Goal: Transaction & Acquisition: Purchase product/service

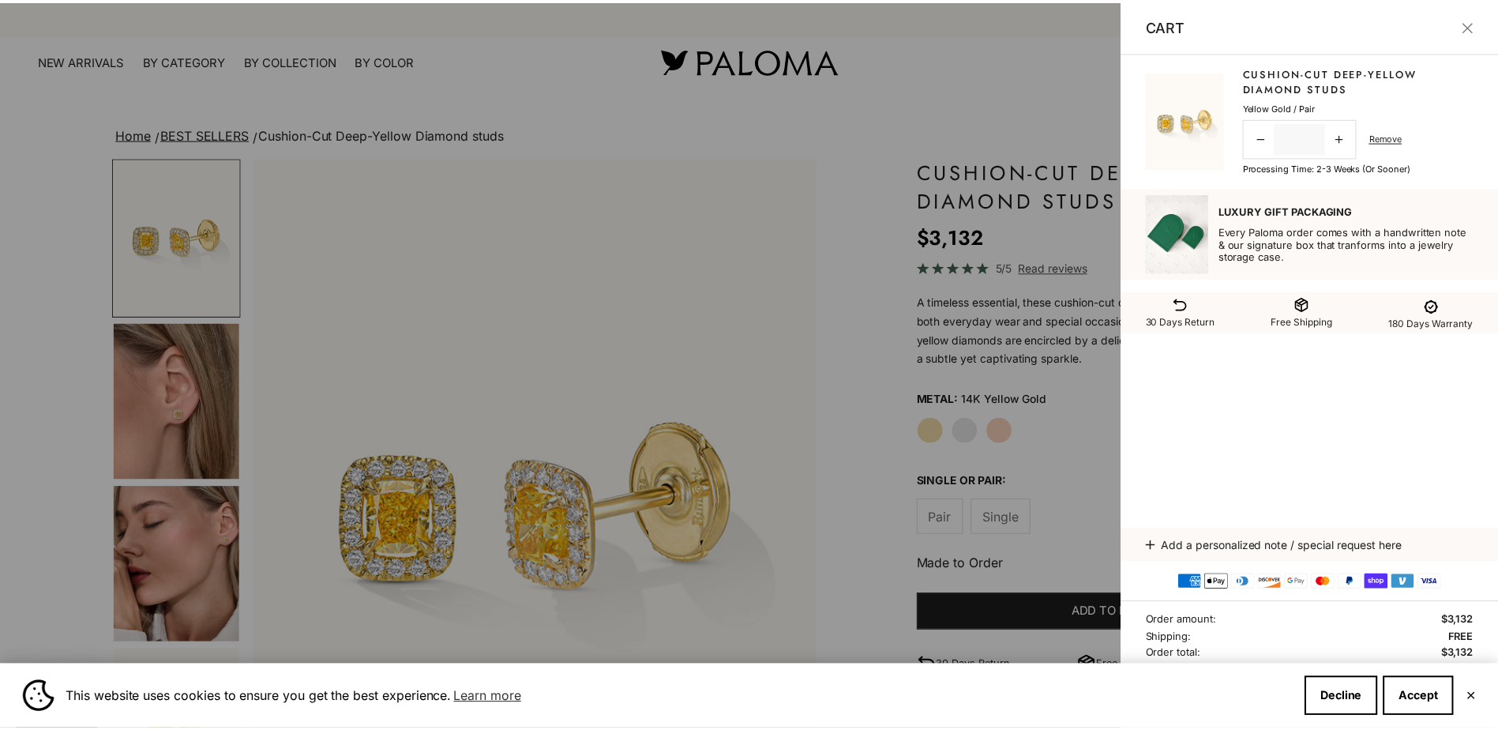
scroll to position [158, 0]
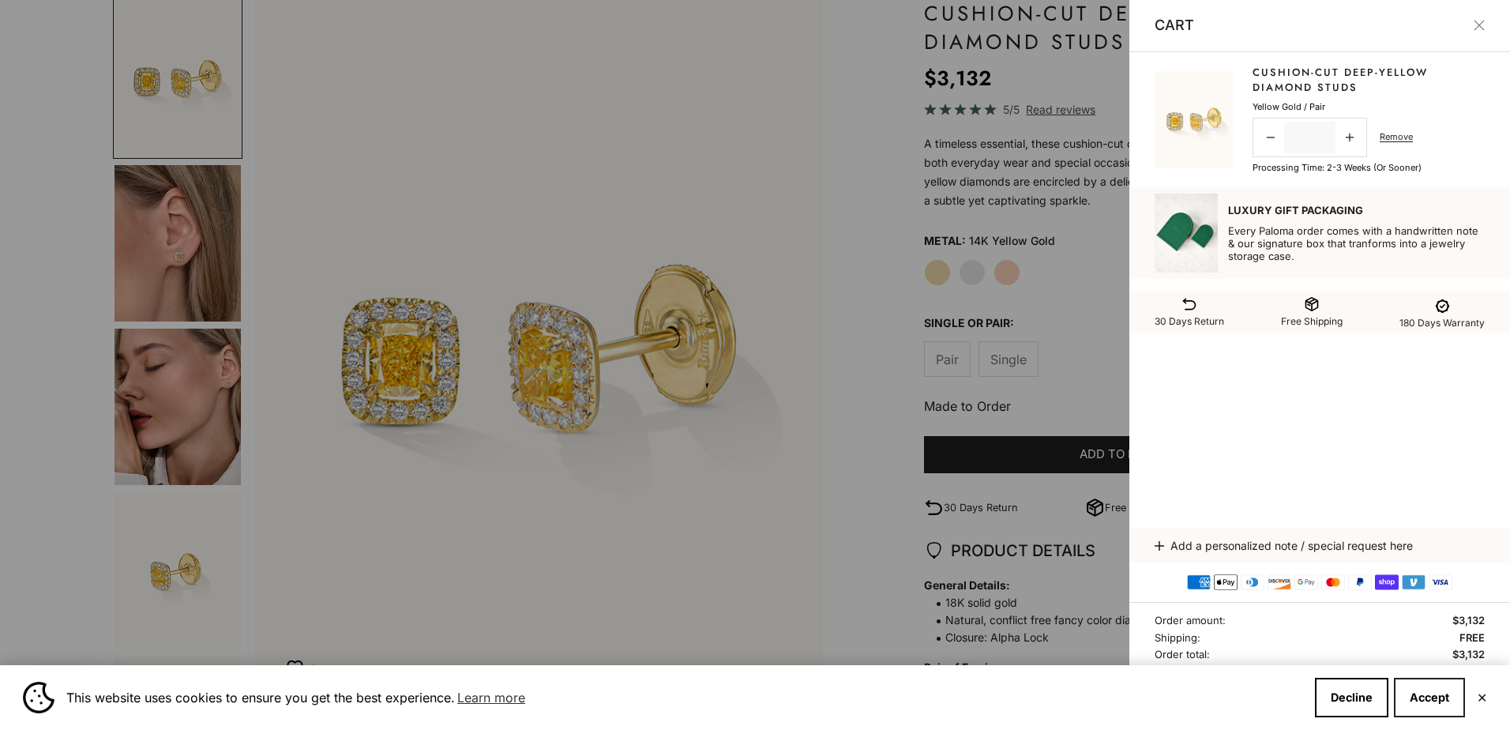
click at [1444, 701] on button "Accept" at bounding box center [1429, 697] width 71 height 39
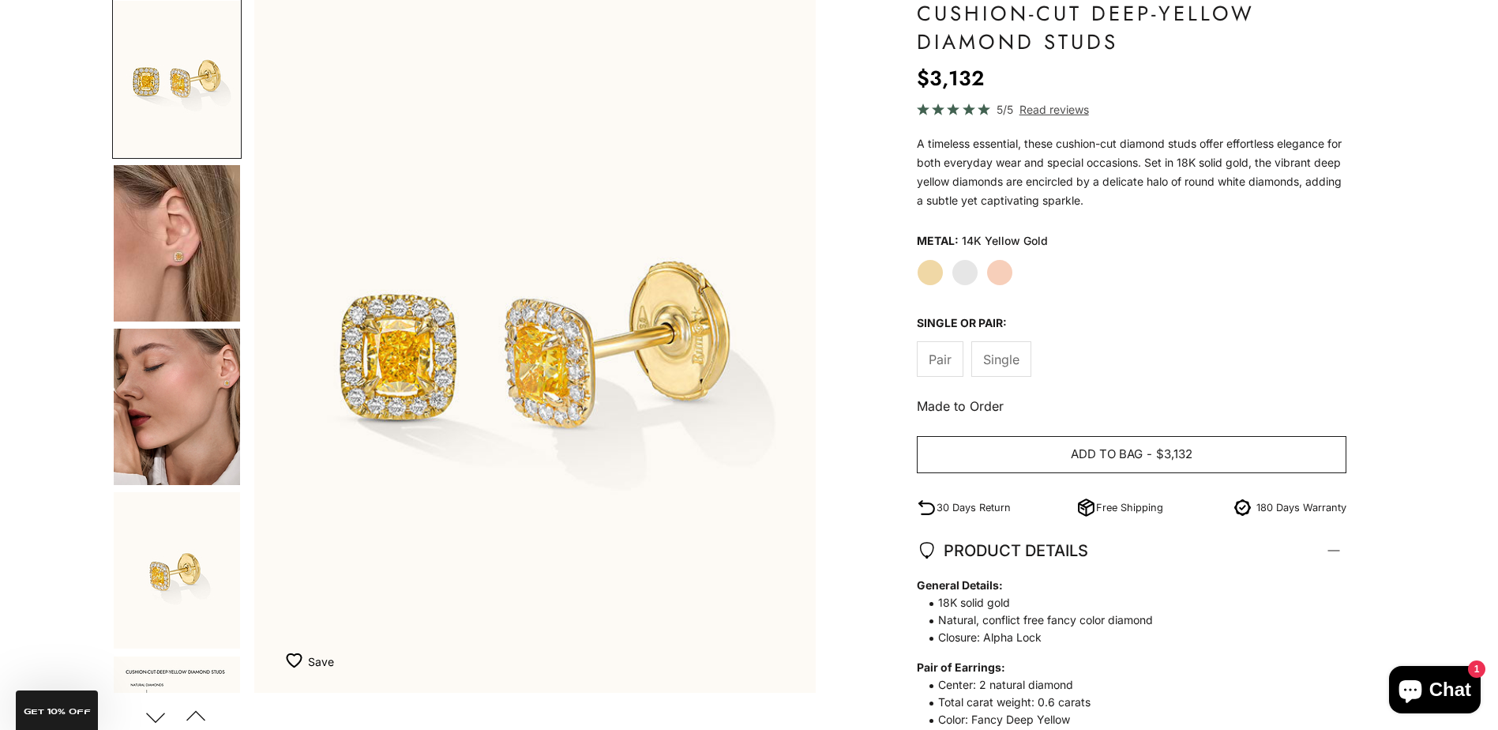
click at [1153, 453] on button "Add to bag - $3,132" at bounding box center [1132, 455] width 430 height 38
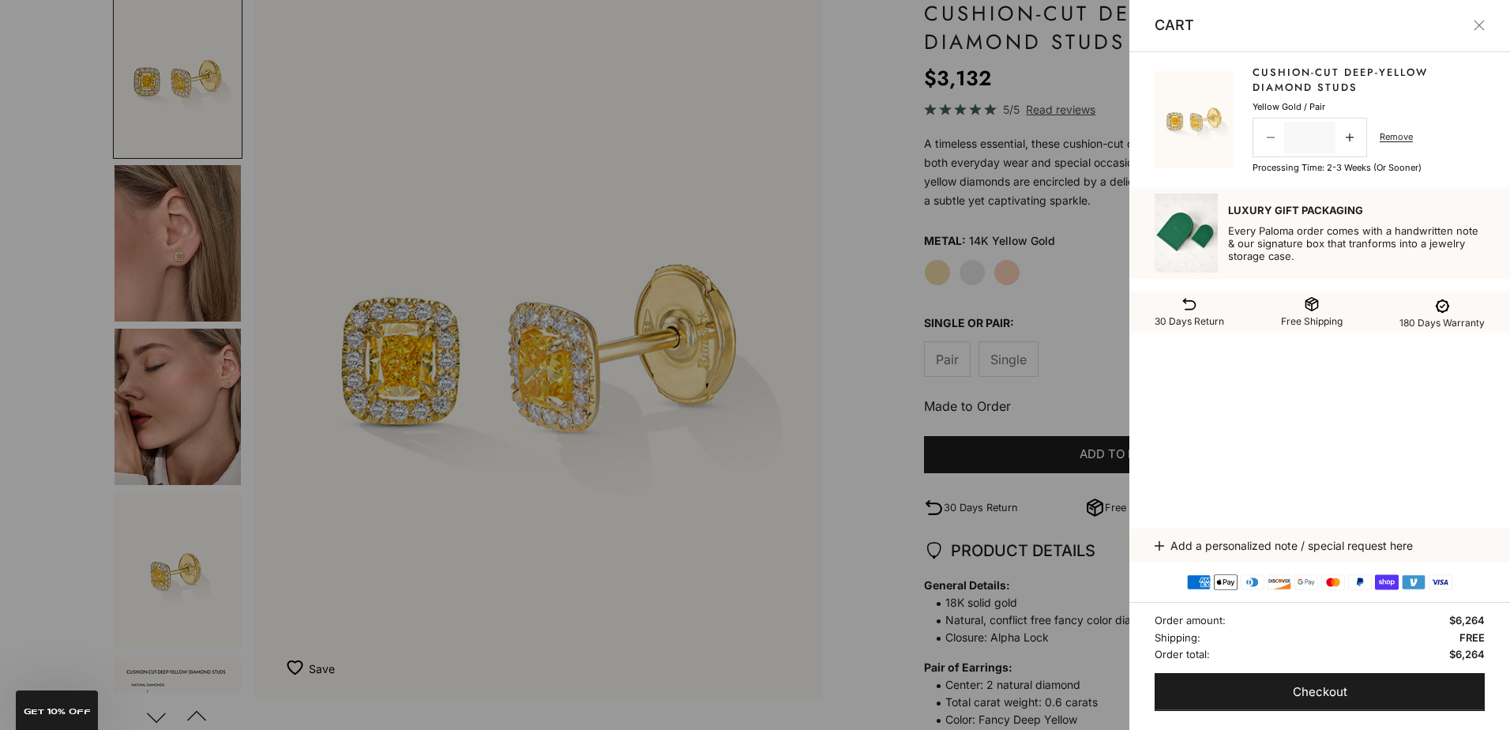
click at [1268, 133] on link "Decrease quantity" at bounding box center [1271, 138] width 28 height 32
click at [1318, 695] on span "Checkout" at bounding box center [1320, 692] width 55 height 20
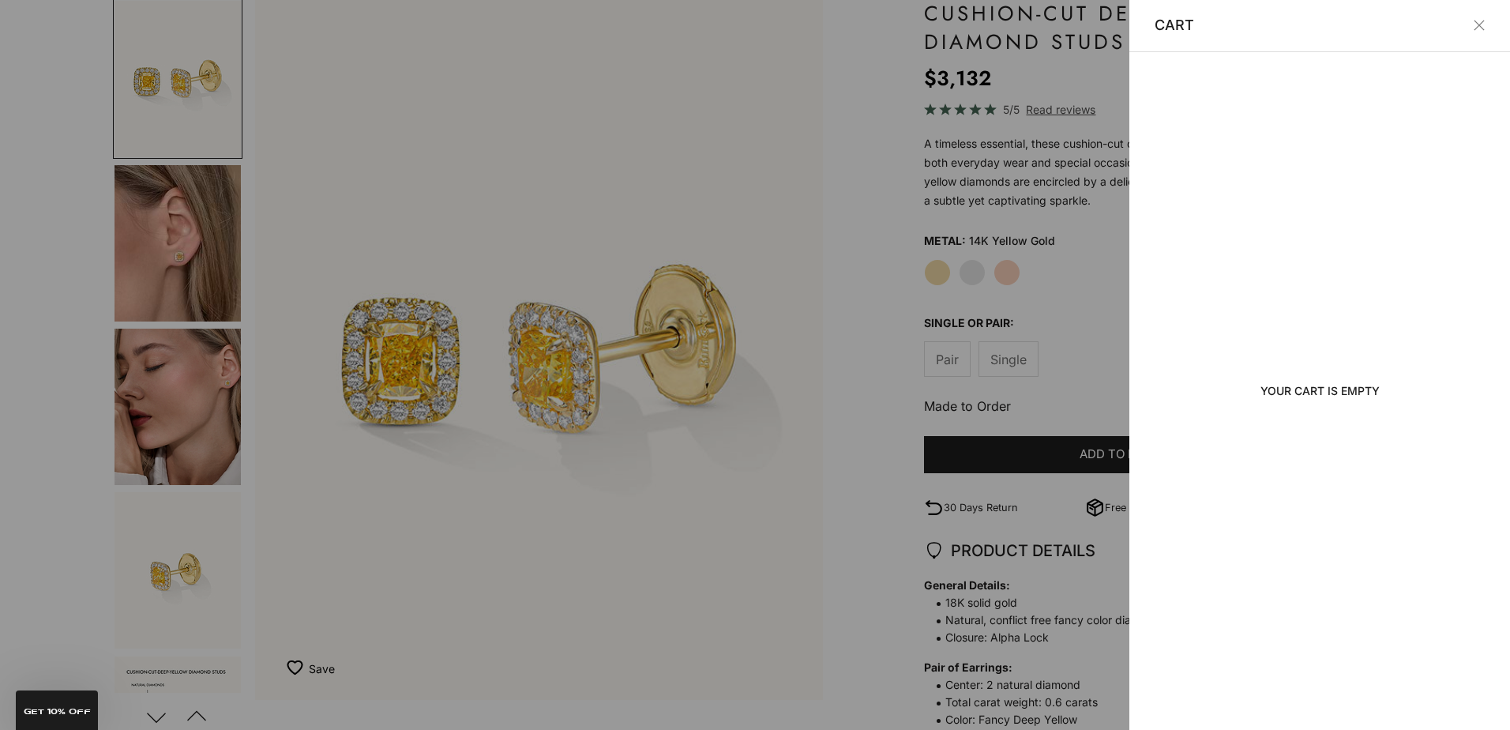
click at [647, 130] on div at bounding box center [755, 365] width 1510 height 730
